Goal: Browse casually: Explore the website without a specific task or goal

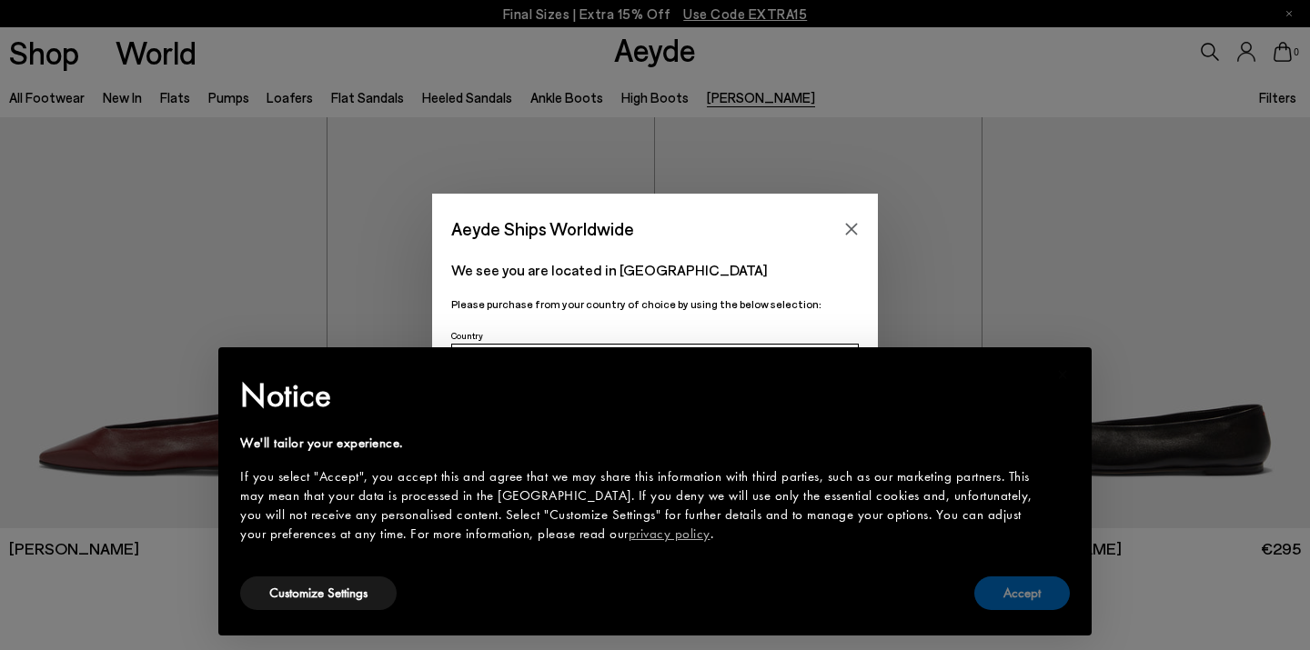
click at [1032, 593] on button "Accept" at bounding box center [1022, 594] width 96 height 34
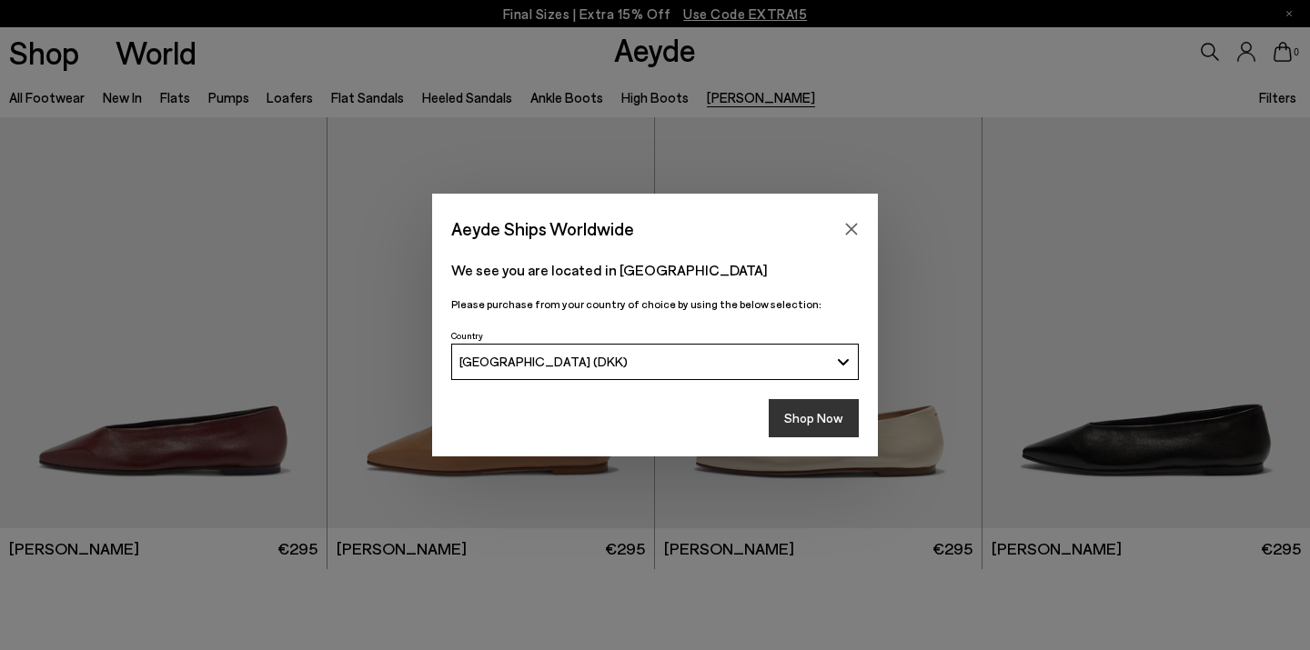
click at [823, 416] on button "Shop Now" at bounding box center [814, 418] width 90 height 38
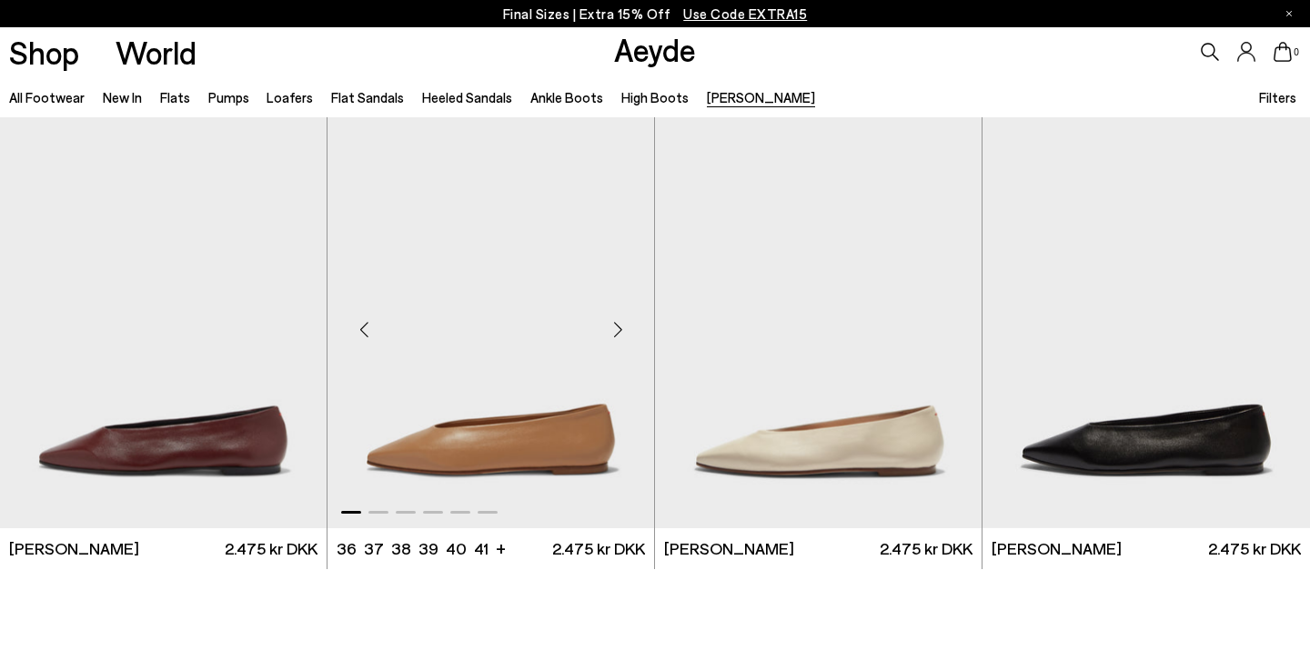
click at [620, 325] on div "Next slide" at bounding box center [617, 330] width 55 height 55
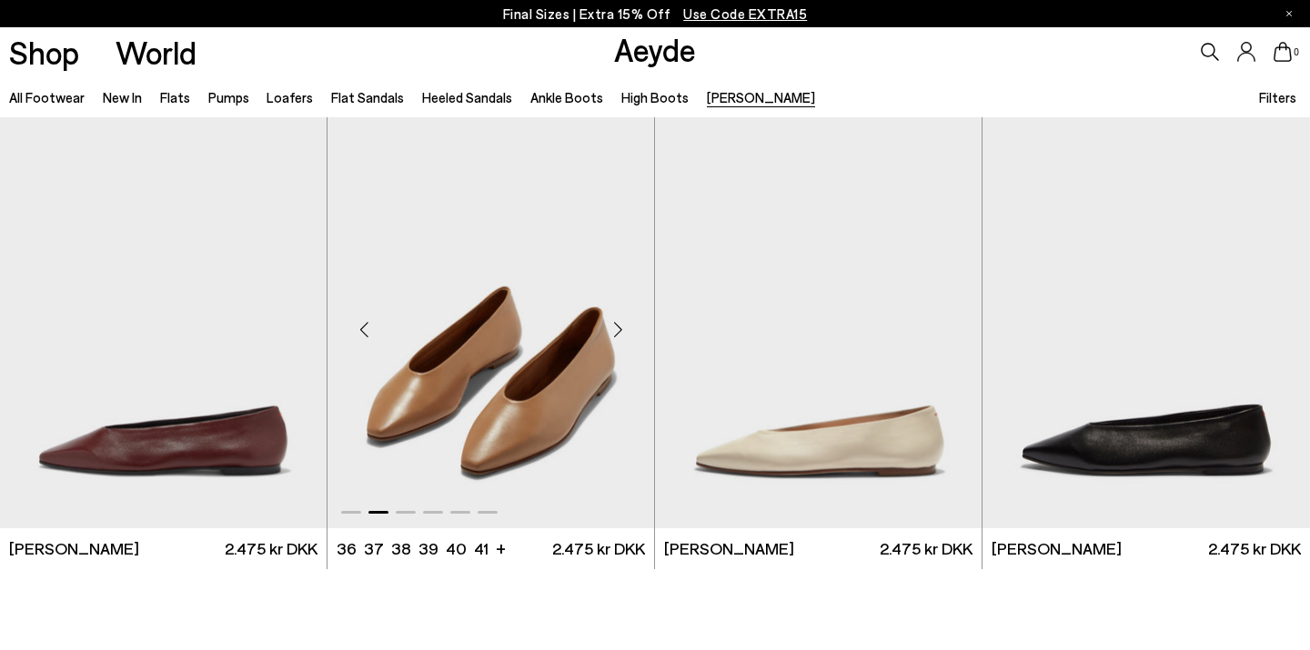
click at [620, 326] on div "Next slide" at bounding box center [617, 330] width 55 height 55
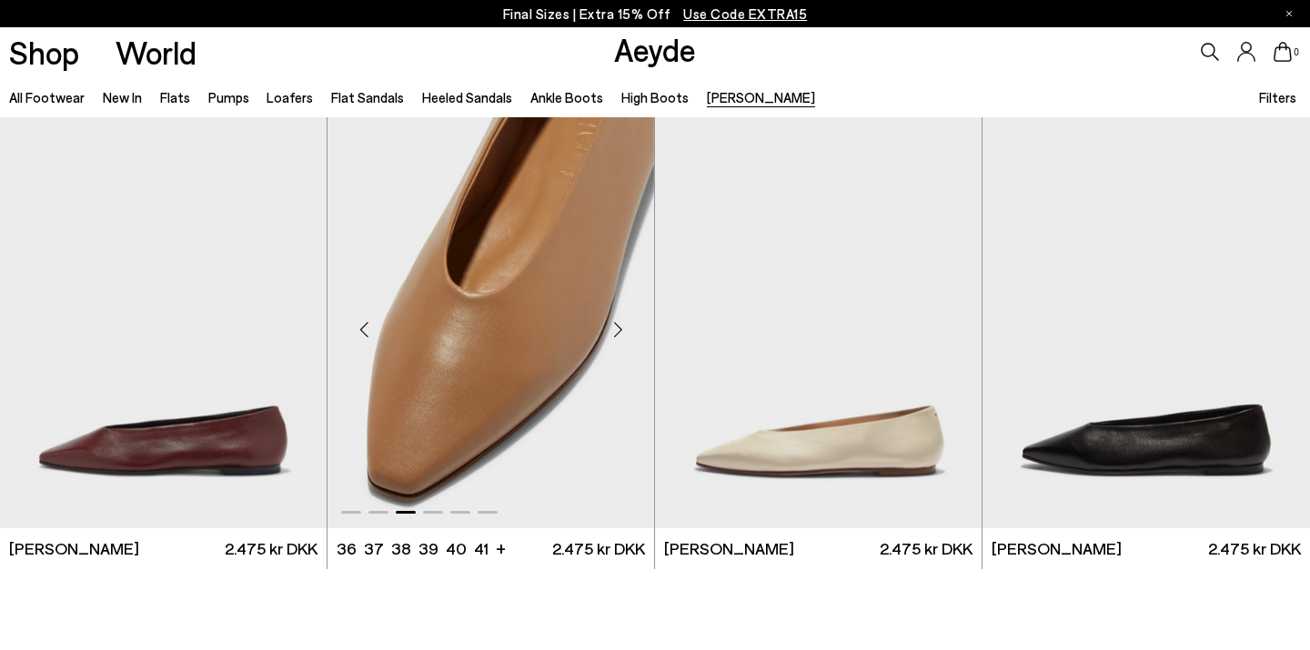
click at [620, 326] on div "Next slide" at bounding box center [617, 330] width 55 height 55
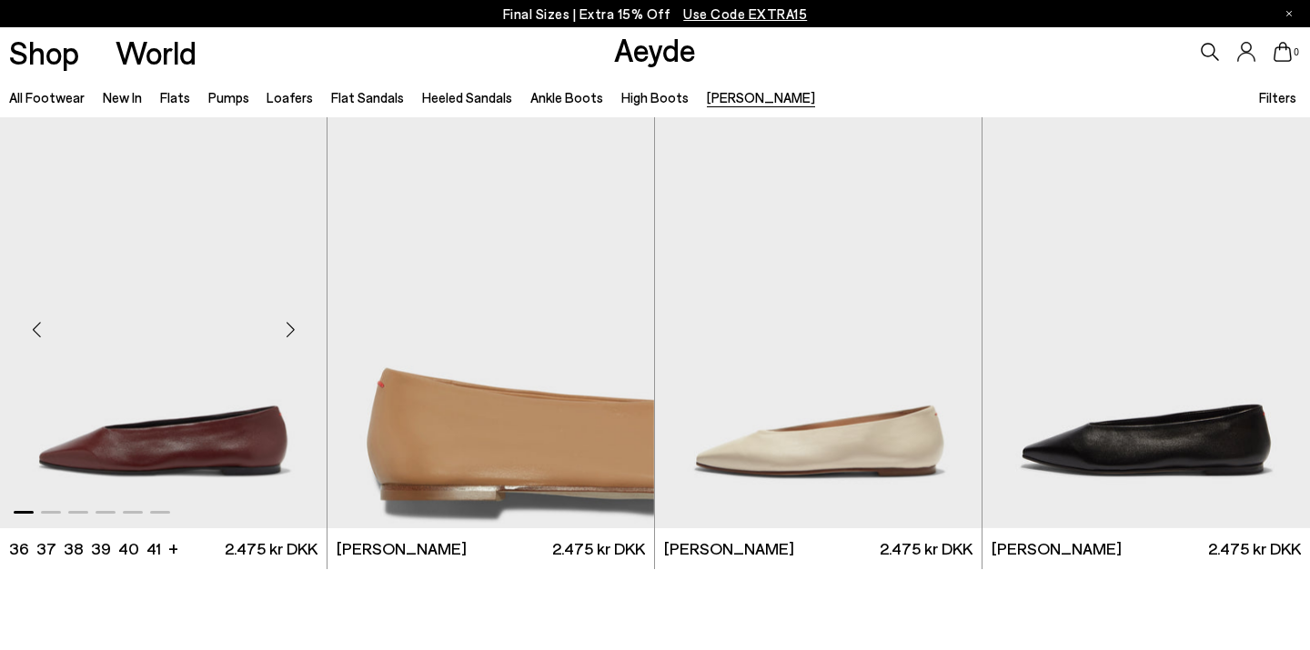
click at [290, 325] on div "Next slide" at bounding box center [290, 330] width 55 height 55
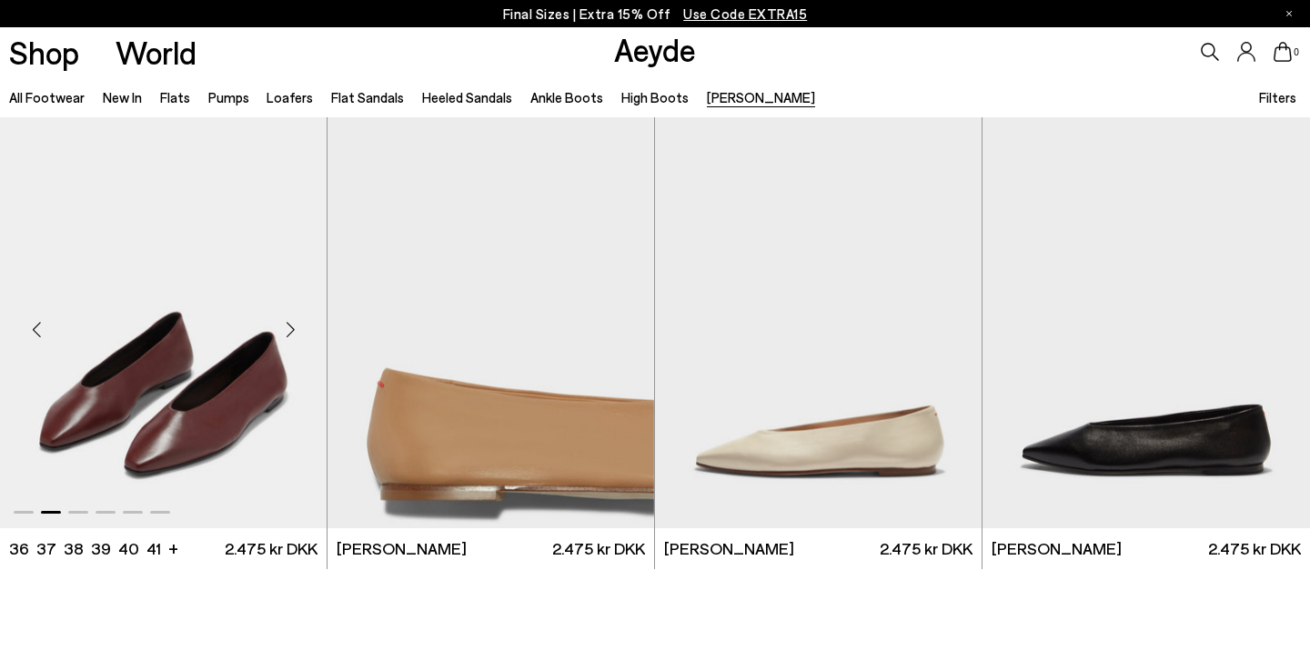
click at [290, 325] on div "Next slide" at bounding box center [290, 330] width 55 height 55
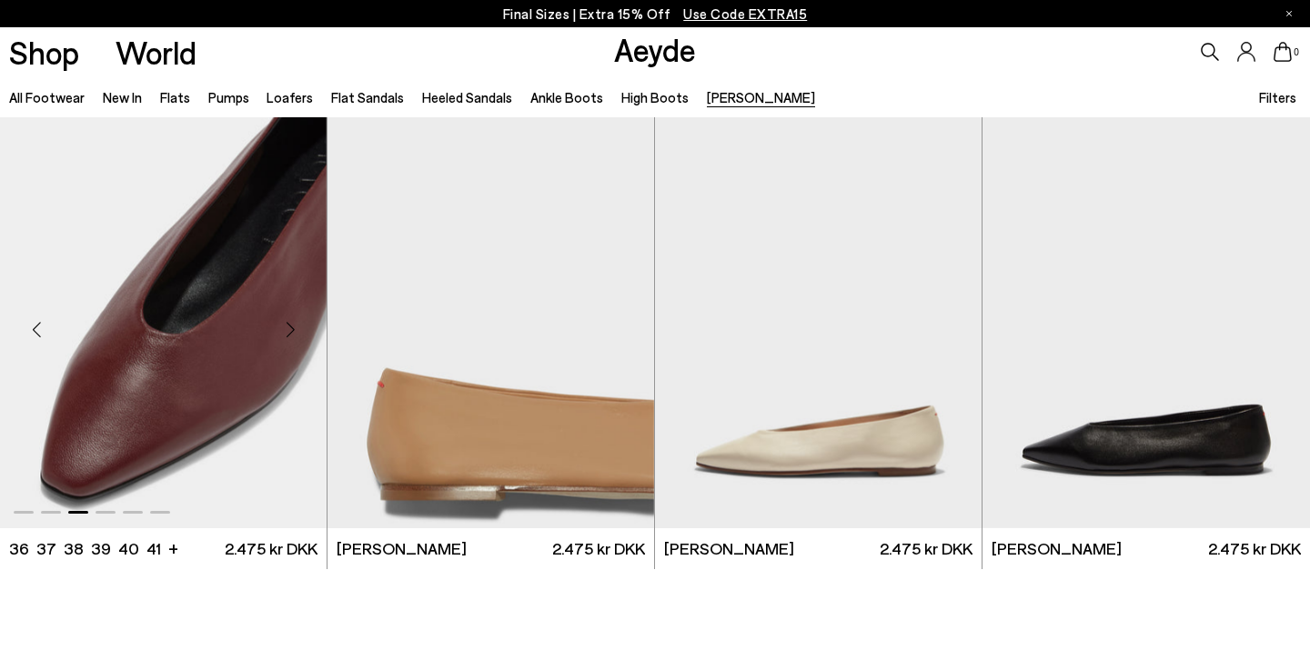
click at [290, 325] on div "Next slide" at bounding box center [290, 330] width 55 height 55
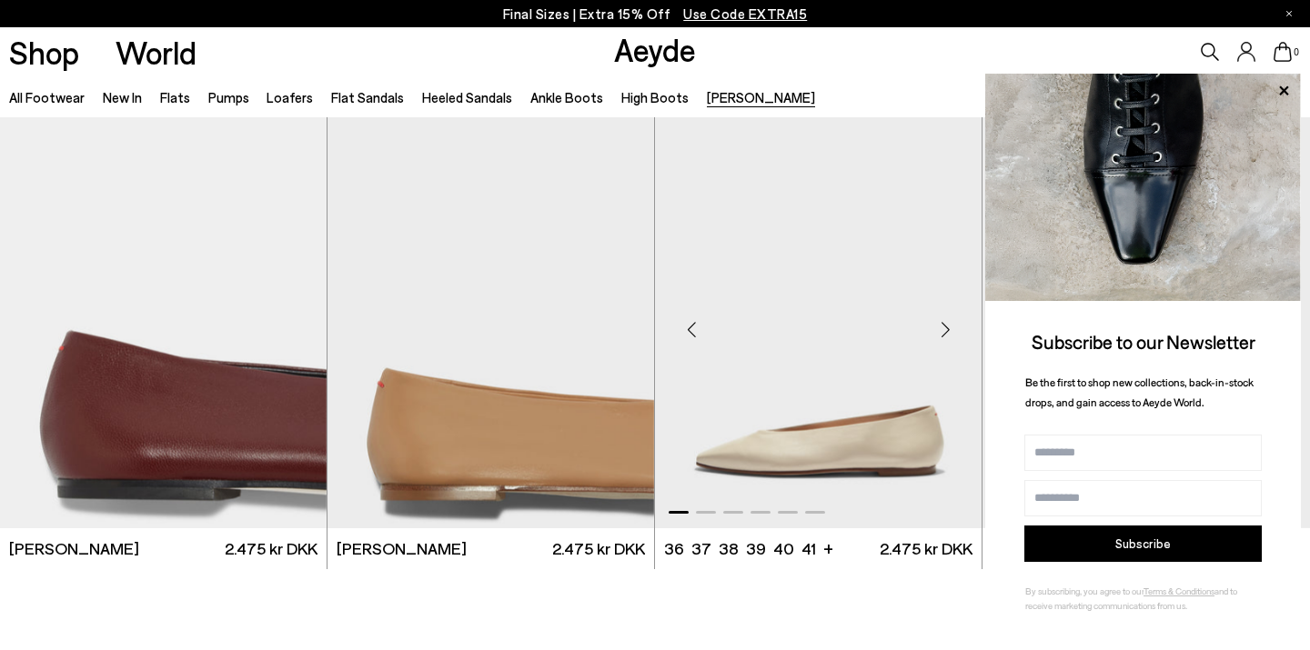
click at [944, 327] on div "Next slide" at bounding box center [945, 330] width 55 height 55
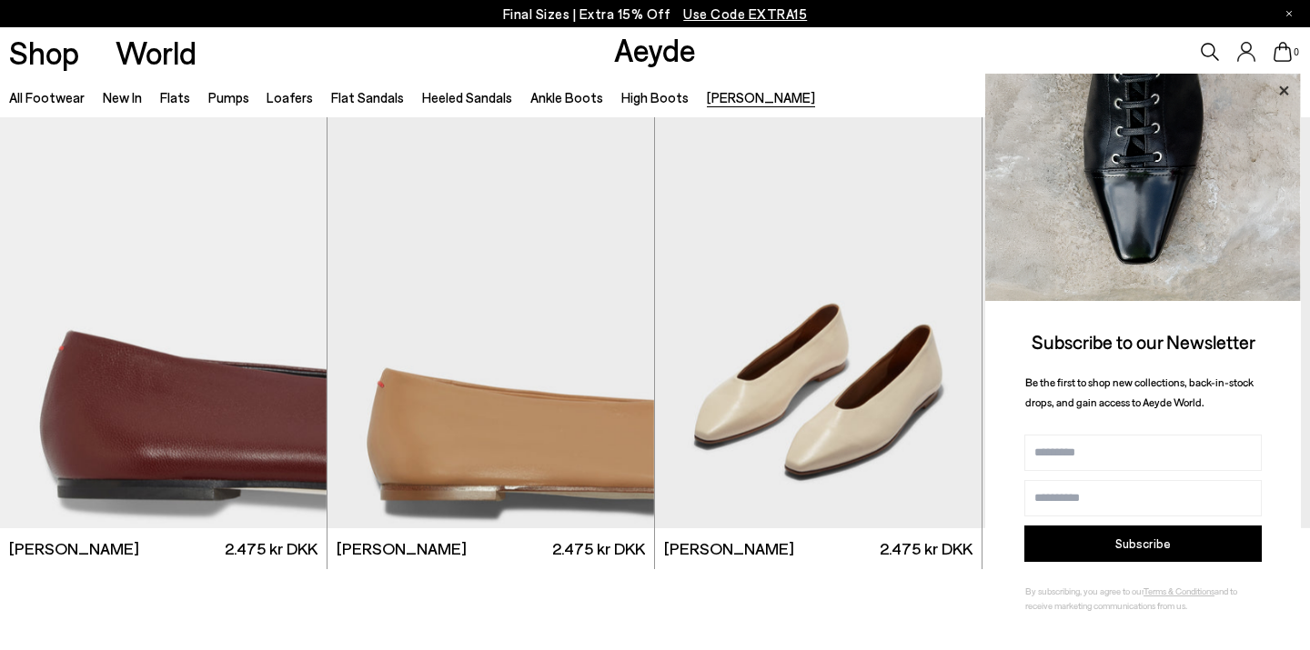
click at [1286, 86] on icon at bounding box center [1284, 91] width 24 height 24
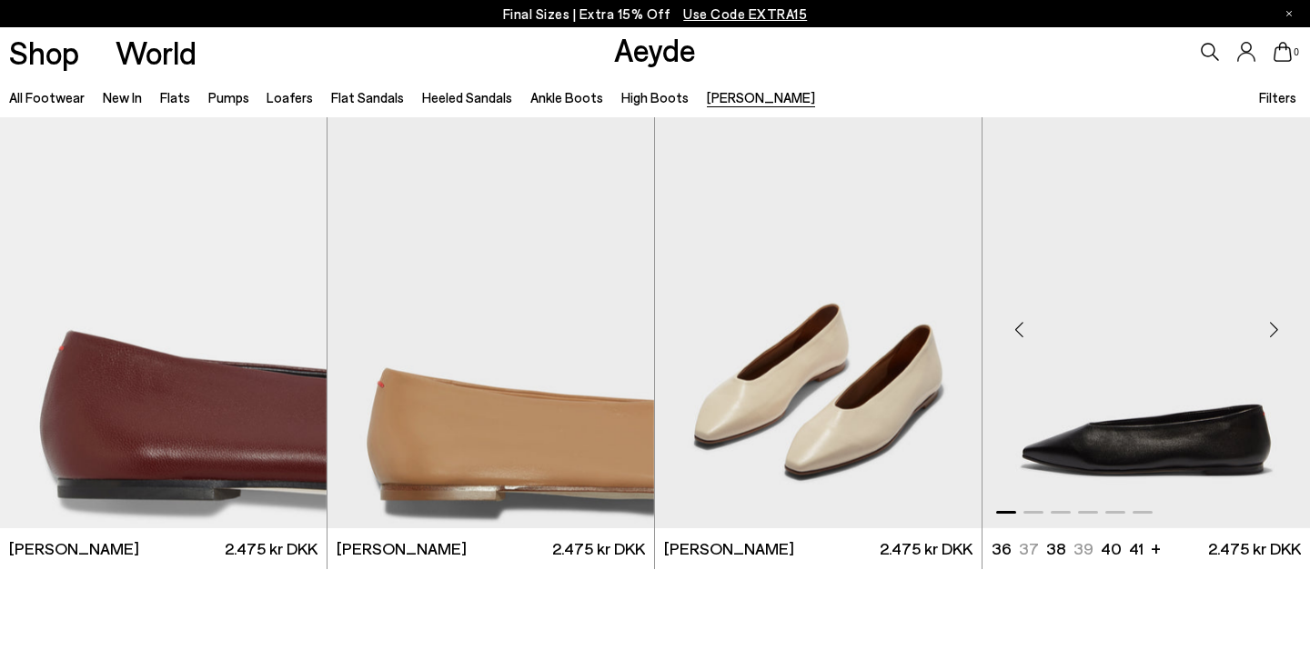
click at [1274, 335] on div "Next slide" at bounding box center [1273, 330] width 55 height 55
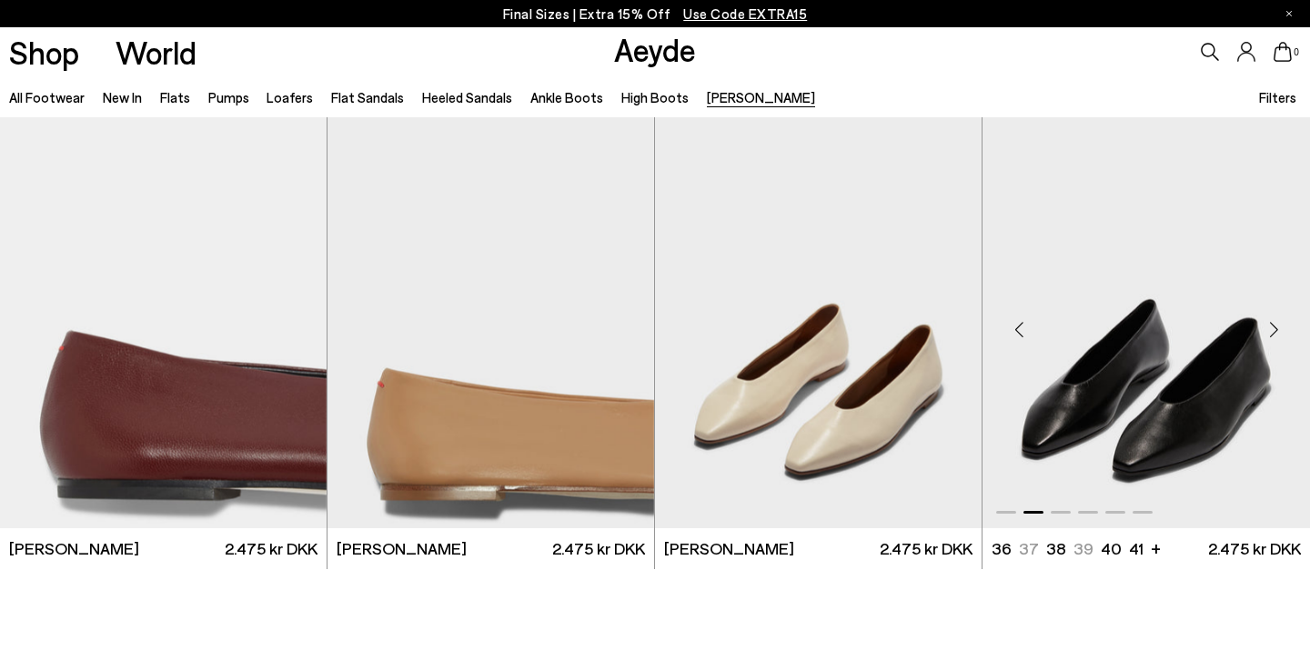
click at [1274, 335] on div "Next slide" at bounding box center [1273, 330] width 55 height 55
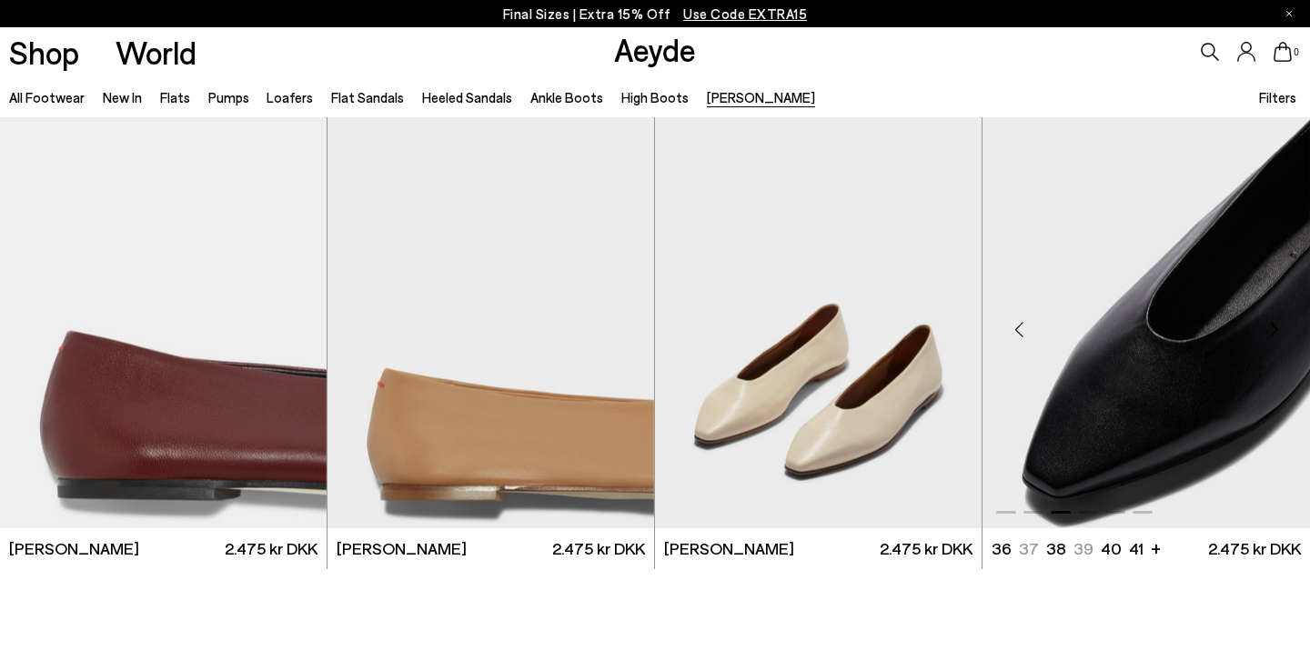
click at [1274, 335] on div "Next slide" at bounding box center [1273, 330] width 55 height 55
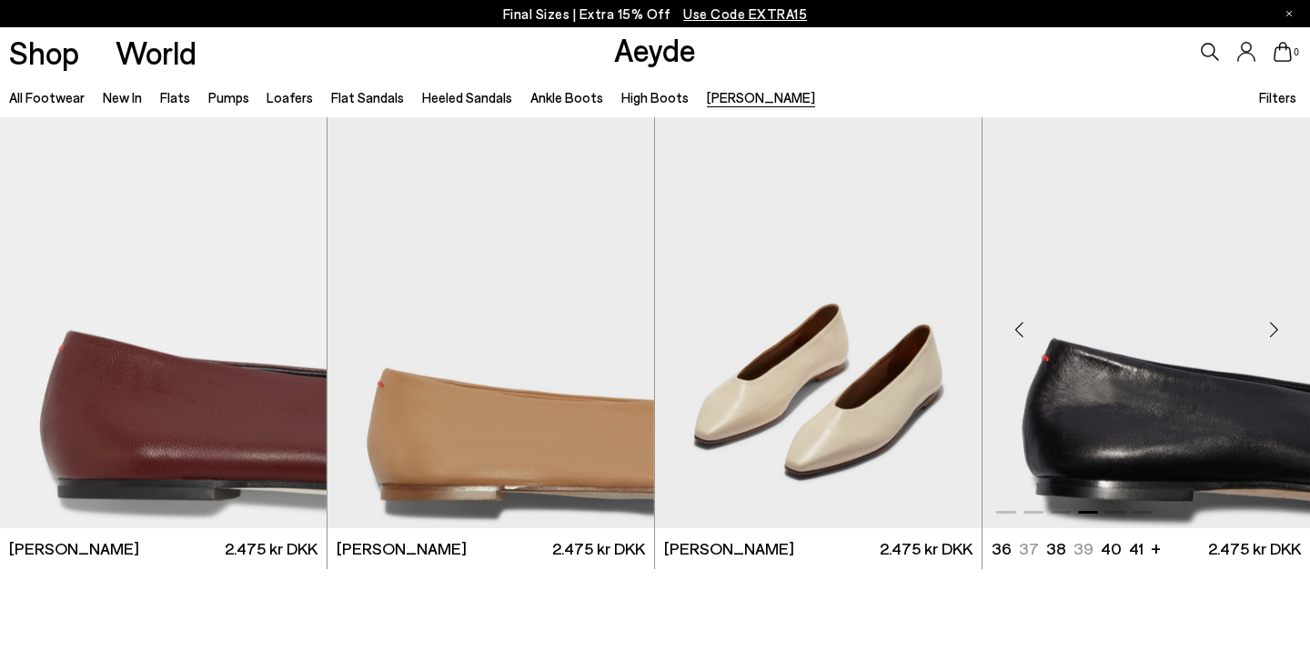
click at [1274, 335] on div "Next slide" at bounding box center [1273, 330] width 55 height 55
